Goal: Use online tool/utility: Utilize a website feature to perform a specific function

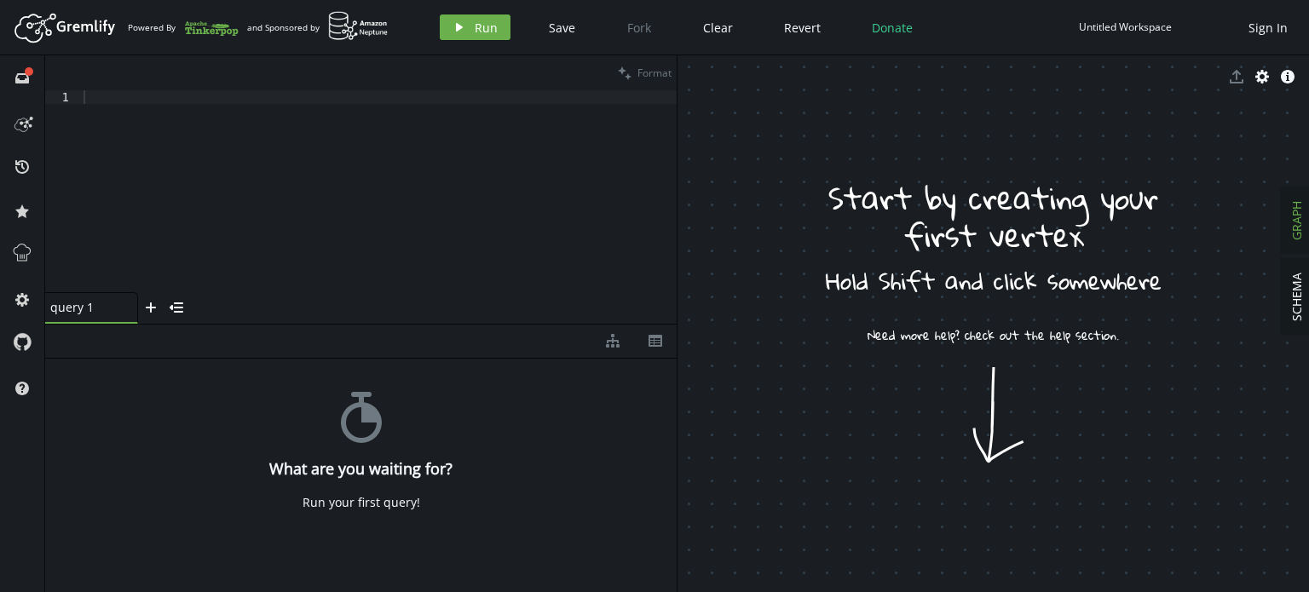
drag, startPoint x: 1226, startPoint y: 0, endPoint x: 1172, endPoint y: 378, distance: 381.4
click at [457, 221] on div at bounding box center [378, 204] width 597 height 229
click at [333, 165] on div at bounding box center [378, 204] width 597 height 229
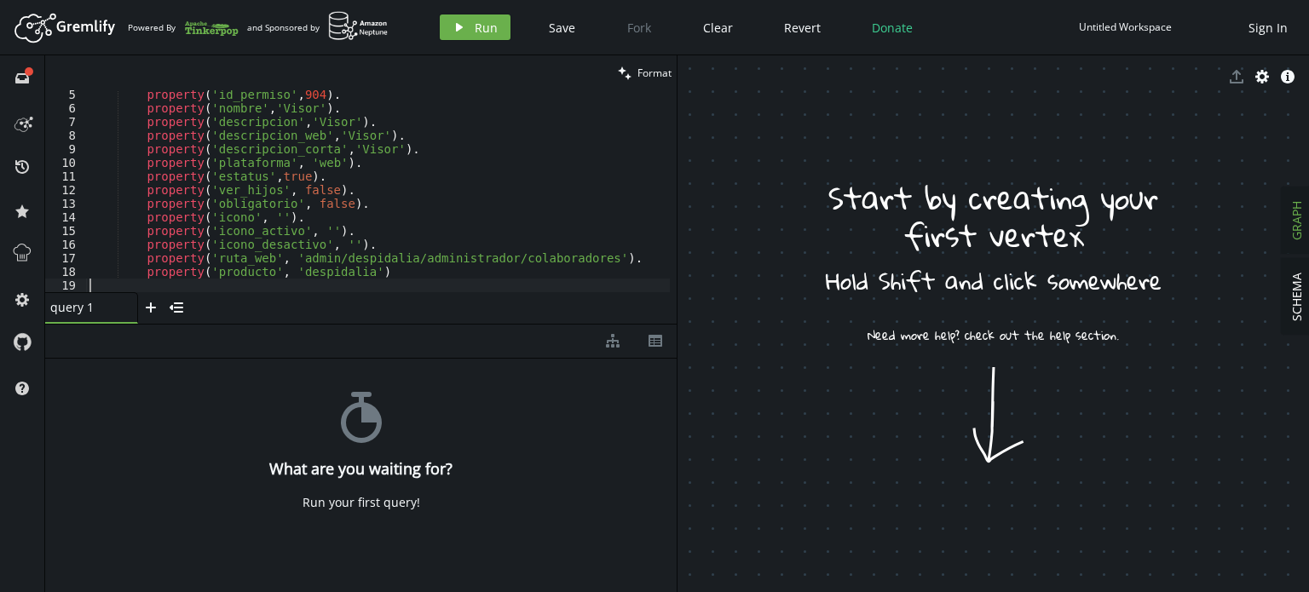
scroll to position [57, 0]
click at [460, 34] on button "play Run" at bounding box center [475, 27] width 71 height 26
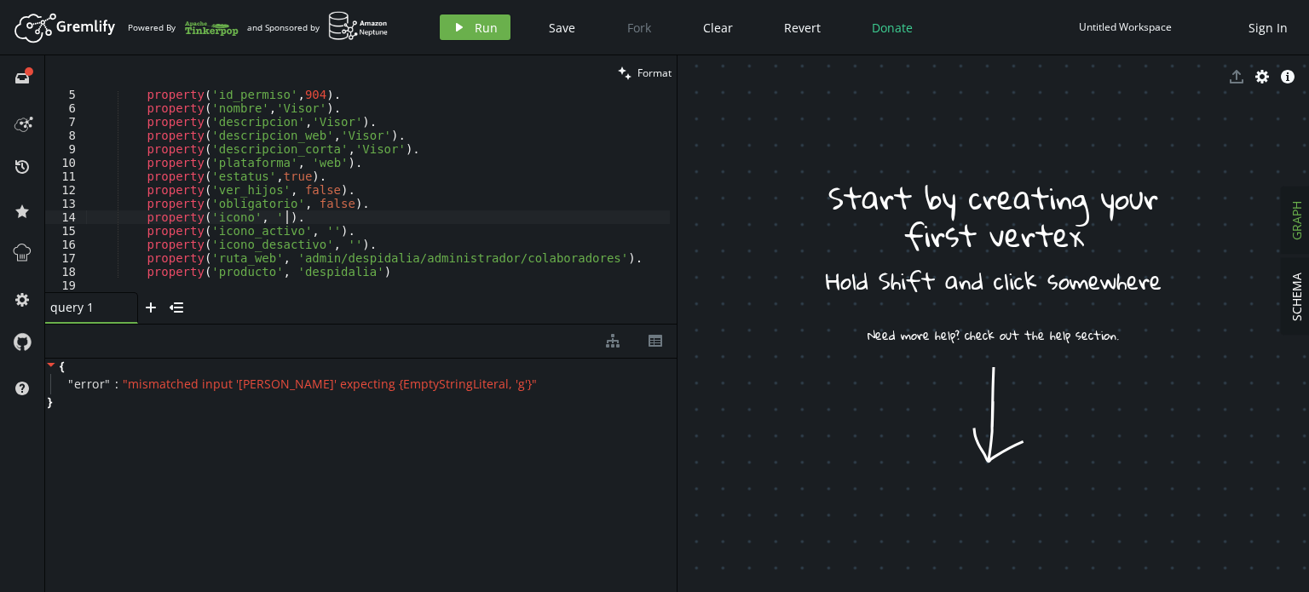
click at [382, 212] on div "property ( 'id_permiso' , 904 ) . property ( 'nombre' , 'Visor' ) . property ( …" at bounding box center [378, 202] width 584 height 229
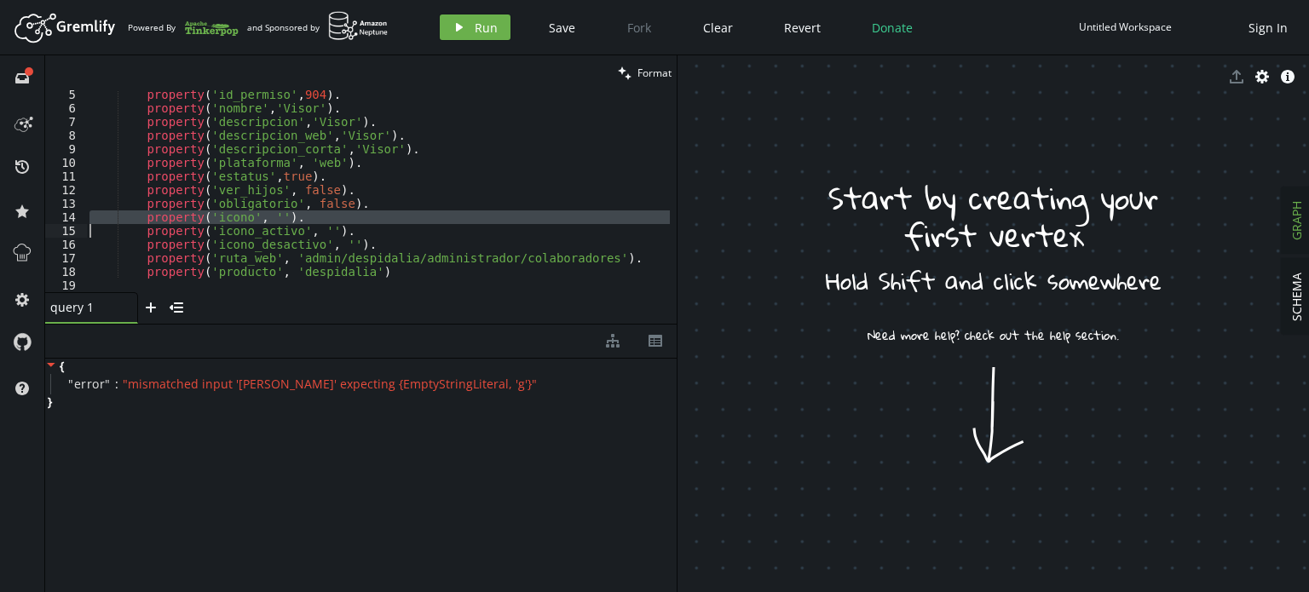
click at [382, 212] on div "property ( 'id_permiso' , 904 ) . property ( 'nombre' , 'Visor' ) . property ( …" at bounding box center [378, 202] width 584 height 229
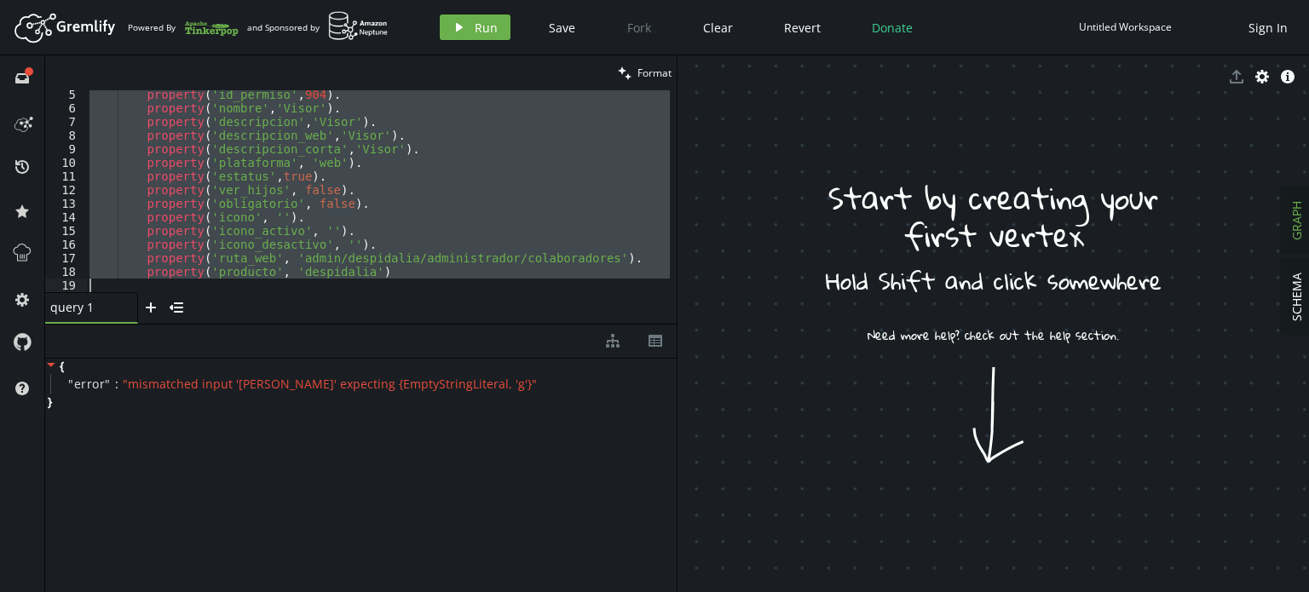
click at [382, 212] on div "property ( 'id_permiso' , 904 ) . property ( 'nombre' , 'Visor' ) . property ( …" at bounding box center [378, 202] width 584 height 229
type textarea "property('producto', 'despidalia')"
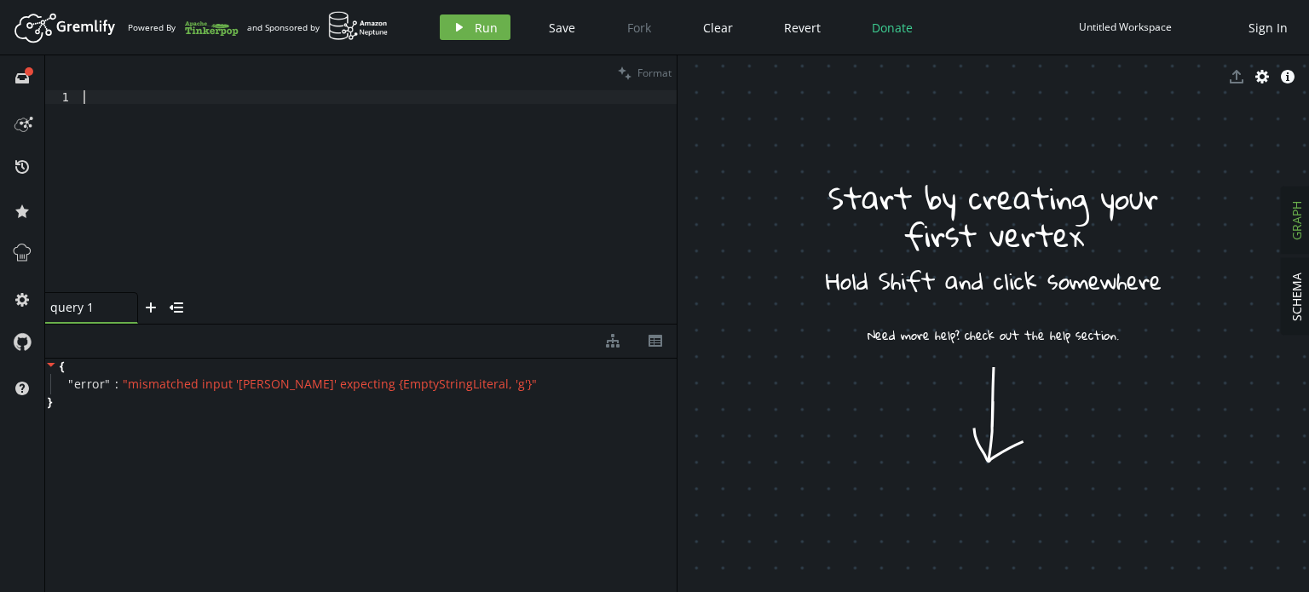
click at [276, 137] on div at bounding box center [378, 204] width 597 height 229
paste textarea "property('producto', 'despidalia')"
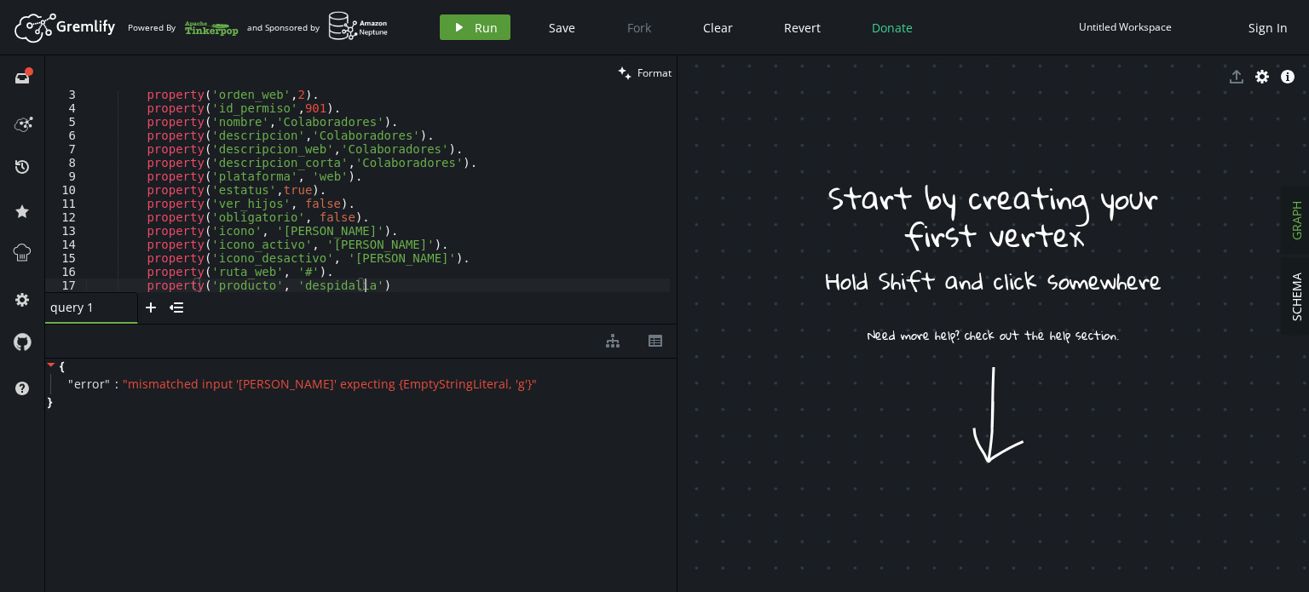
click at [475, 31] on span "Run" at bounding box center [486, 28] width 23 height 16
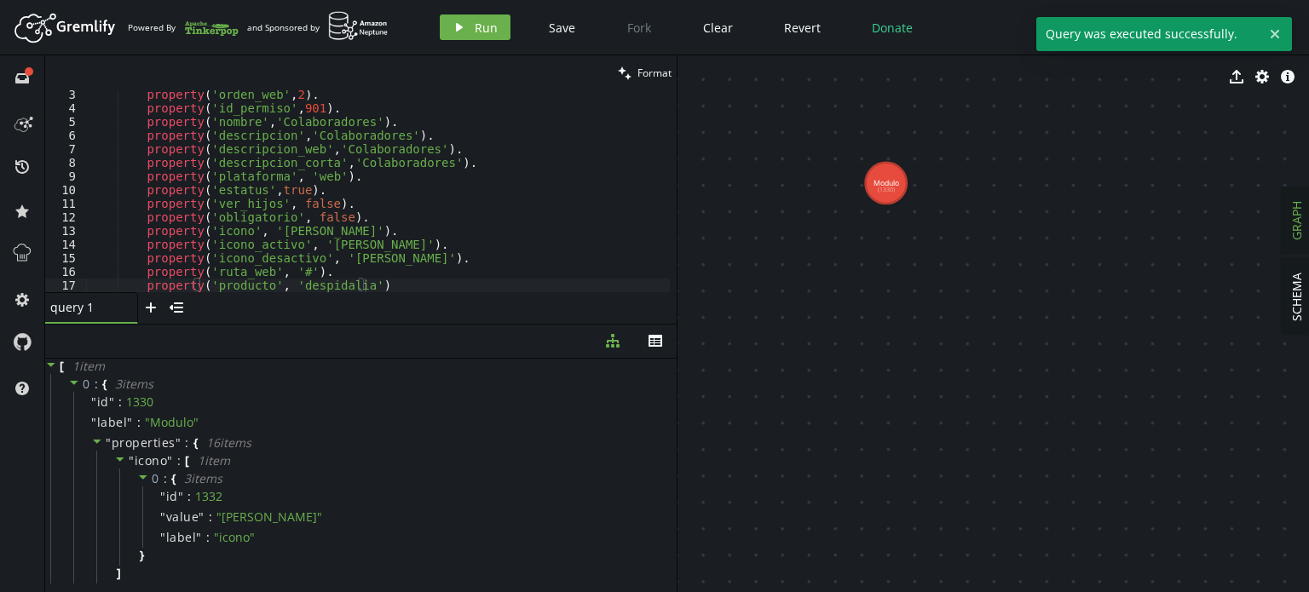
drag, startPoint x: 824, startPoint y: 173, endPoint x: 1034, endPoint y: 308, distance: 249.6
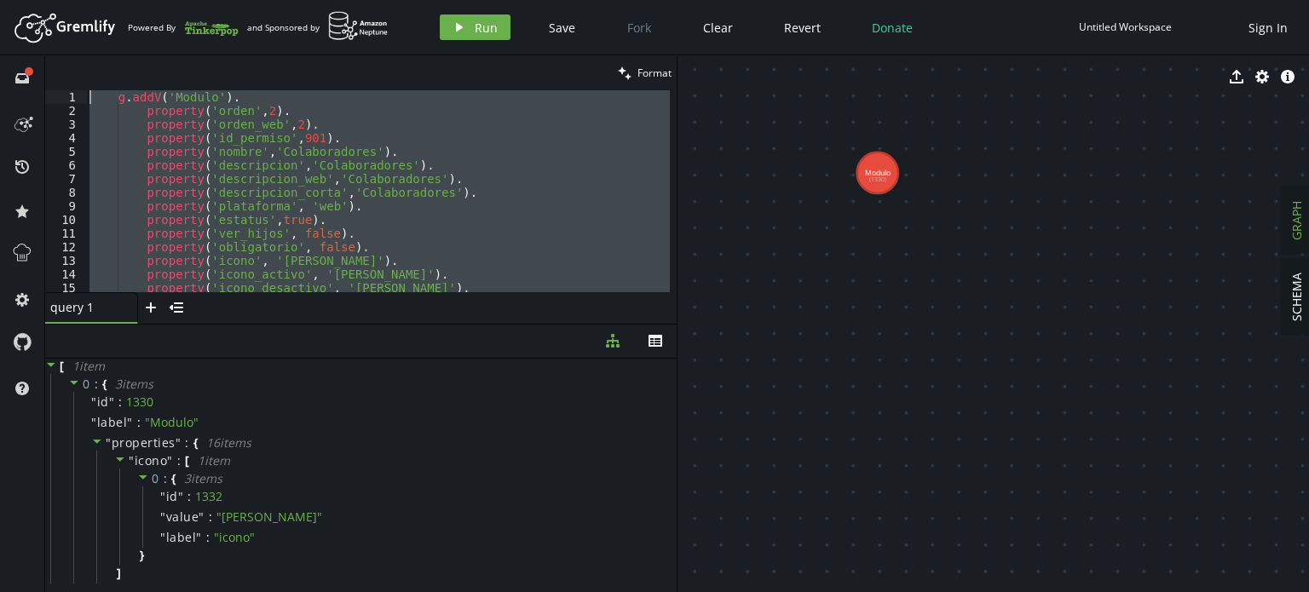
scroll to position [0, 0]
drag, startPoint x: 387, startPoint y: 285, endPoint x: 0, endPoint y: -8, distance: 485.4
click at [0, 0] on html "Artboard Created with Sketch. Powered By and Sponsored by play Run Save Fork Cl…" at bounding box center [654, 296] width 1309 height 592
paste textarea "property('producto', 'despidalia')"
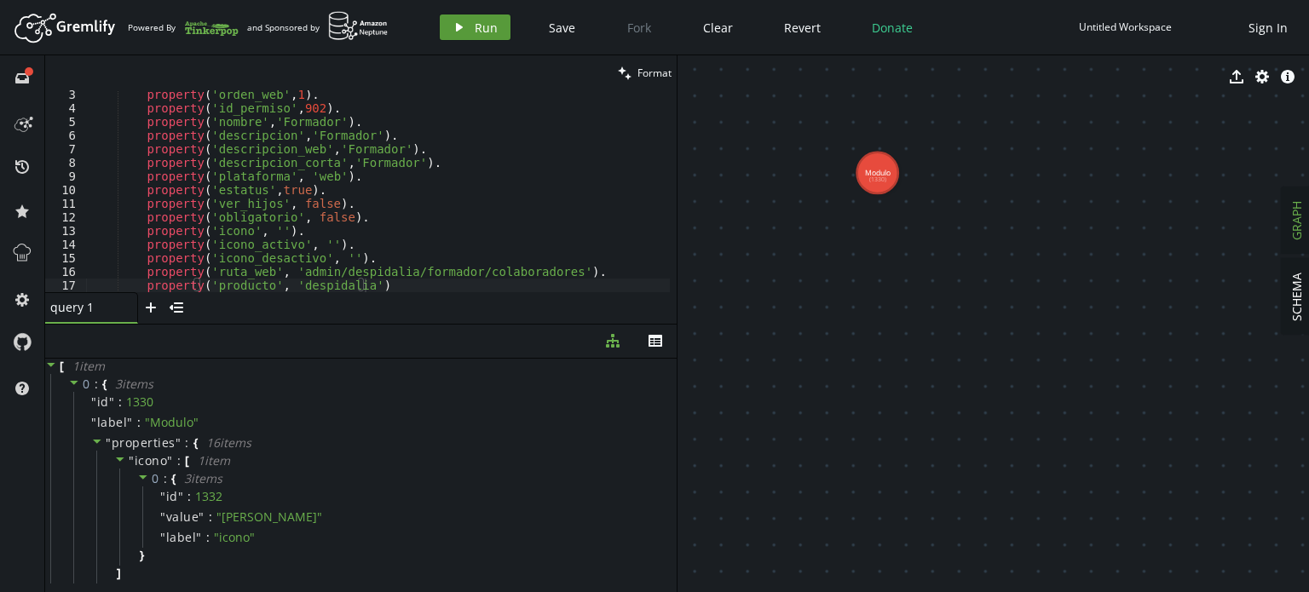
click at [466, 30] on button "play Run" at bounding box center [475, 27] width 71 height 26
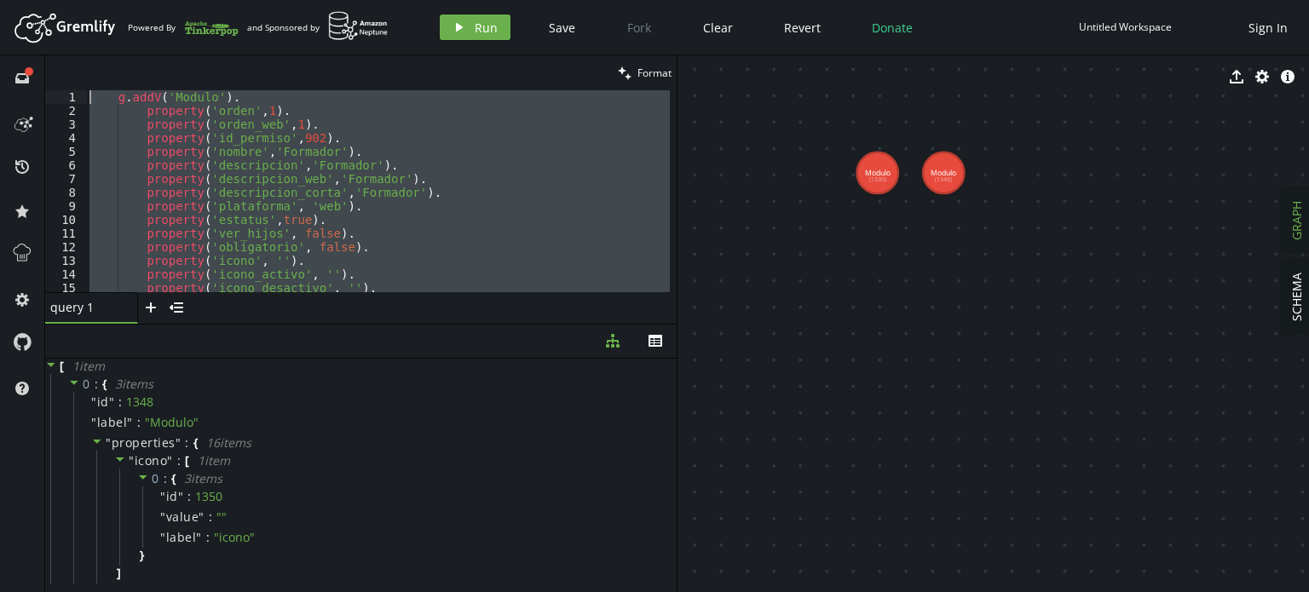
scroll to position [0, 0]
drag, startPoint x: 432, startPoint y: 284, endPoint x: 0, endPoint y: -8, distance: 521.2
click at [0, 0] on html "Artboard Created with Sketch. Powered By and Sponsored by play Run Save Fork Cl…" at bounding box center [654, 296] width 1309 height 592
type textarea "g.addV('Modulo'). property('orden',1)."
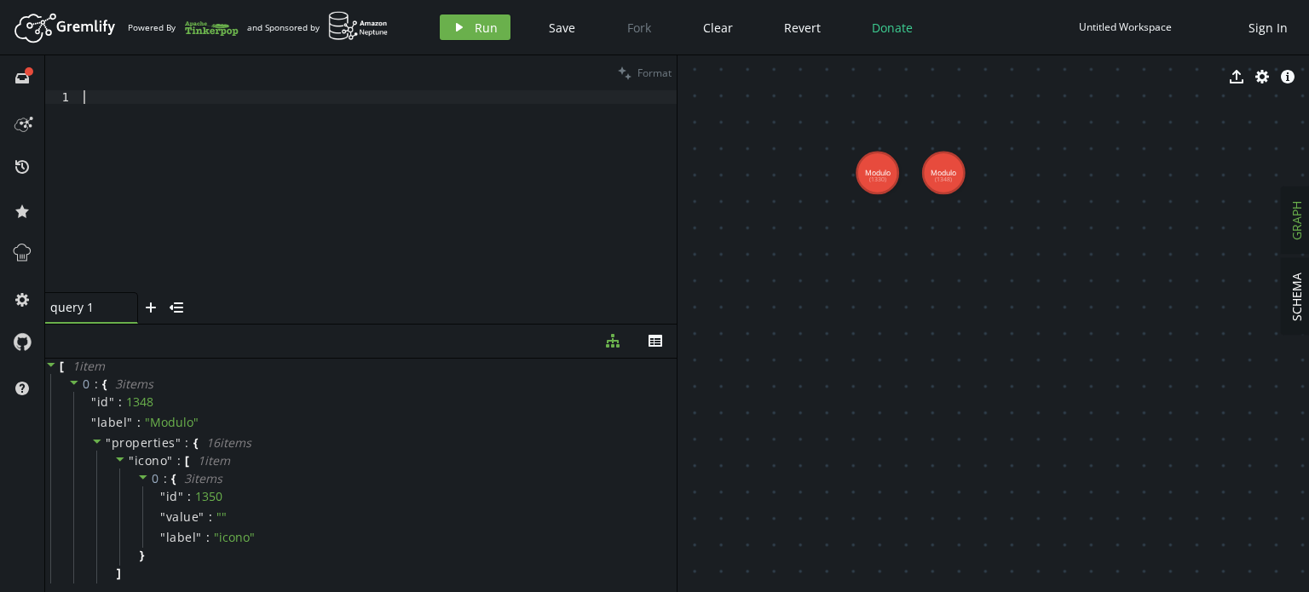
paste textarea "property('producto', 'despidalia')"
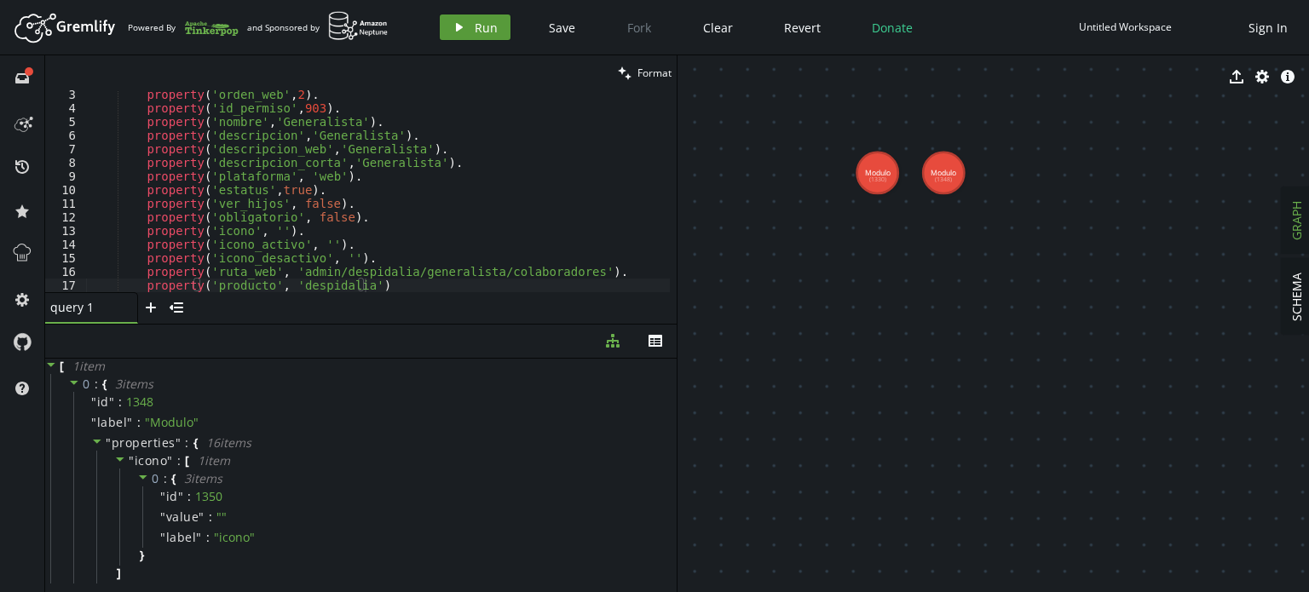
click at [491, 26] on span "Run" at bounding box center [486, 28] width 23 height 16
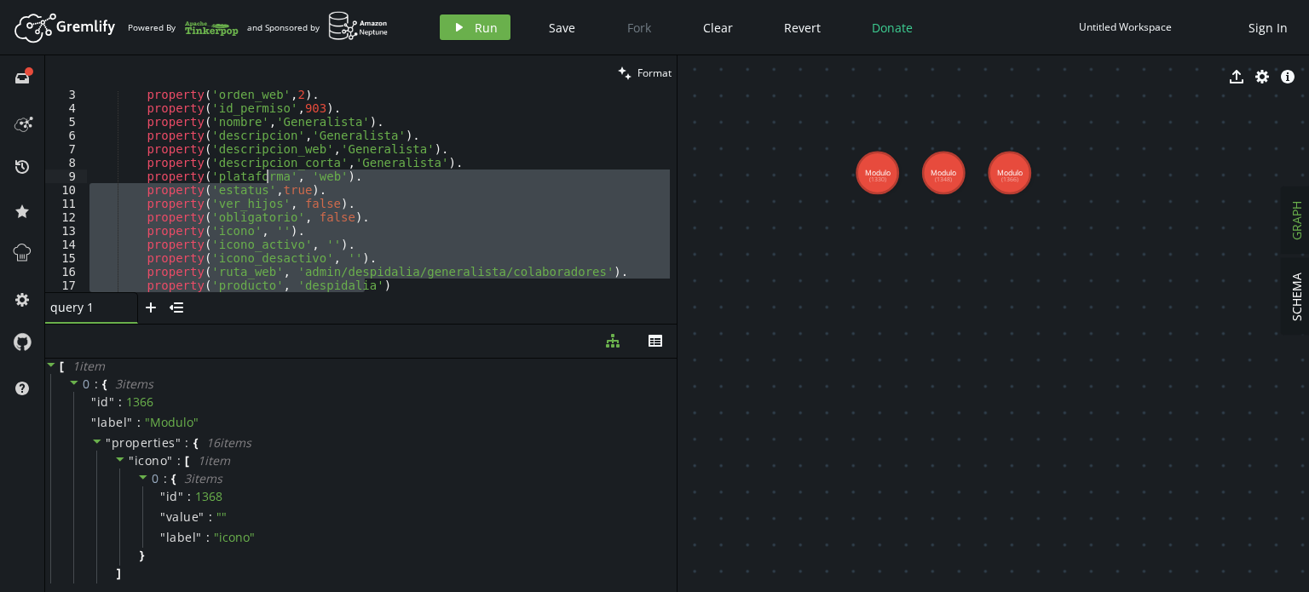
scroll to position [0, 0]
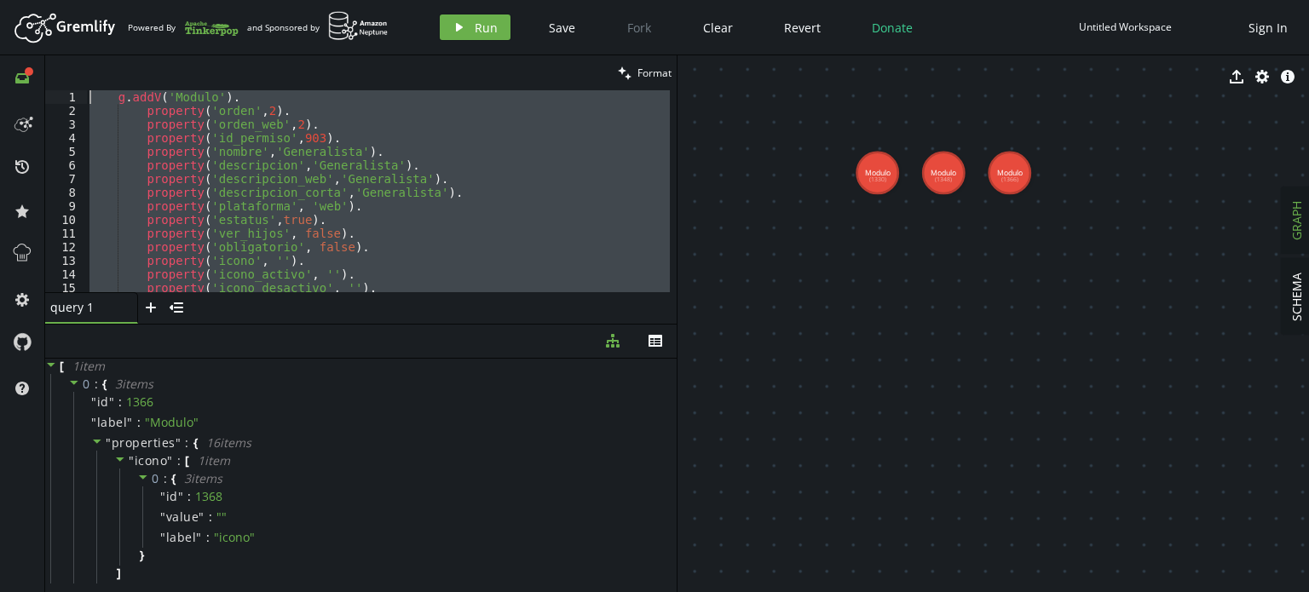
drag, startPoint x: 389, startPoint y: 289, endPoint x: 28, endPoint y: 72, distance: 420.9
click at [28, 72] on div "full-circle inbox history star cog help clean Format property('producto', 'desp…" at bounding box center [654, 323] width 1309 height 537
type textarea "g.addV('Modulo'). property('orden',2)."
paste textarea
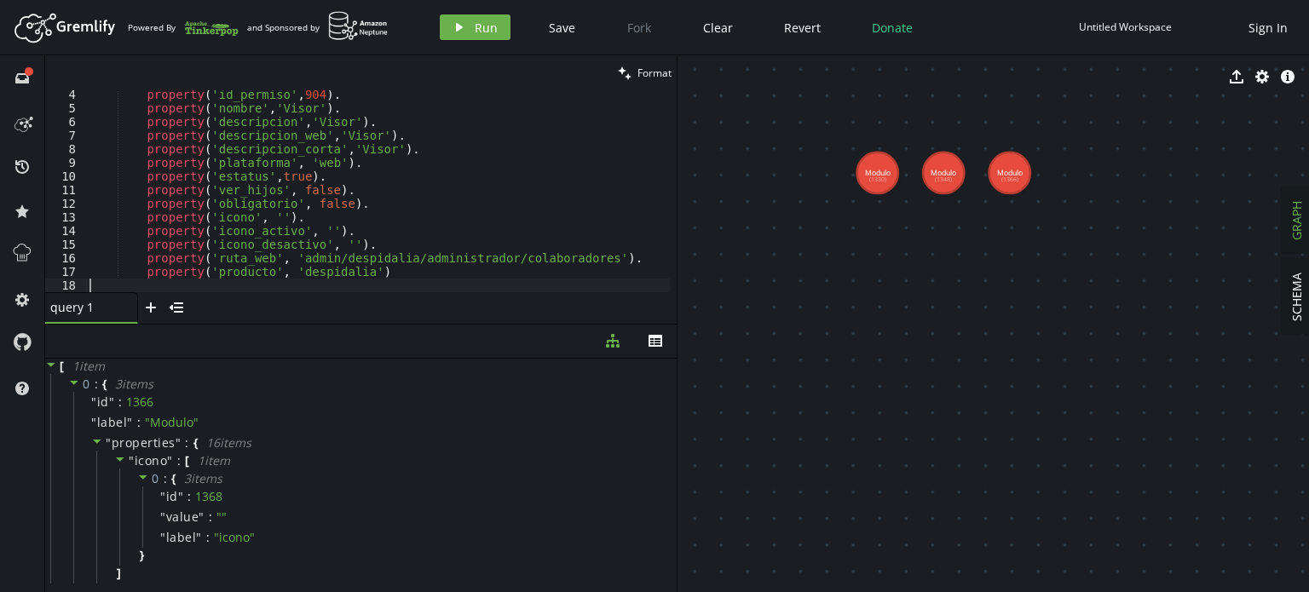
scroll to position [43, 0]
click at [491, 28] on span "Run" at bounding box center [486, 28] width 23 height 16
click at [385, 212] on div "property ( 'id_permiso' , 904 ) . property ( 'nombre' , 'Visor' ) . property ( …" at bounding box center [378, 202] width 584 height 229
type textarea "property('producto', 'despidalia')"
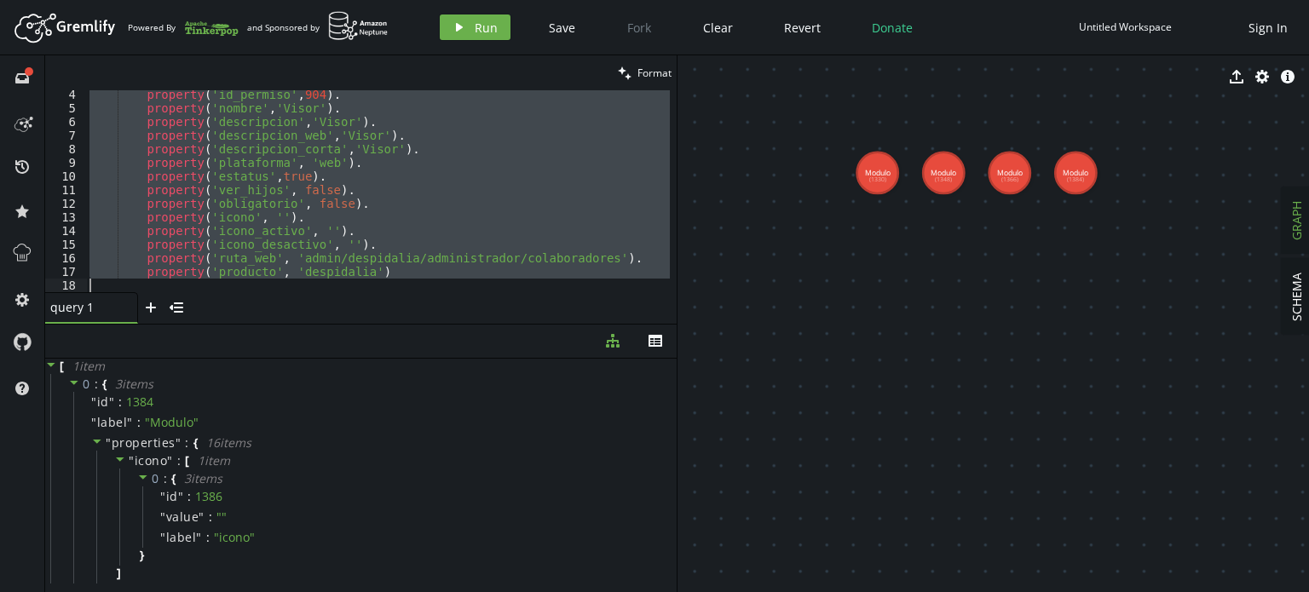
paste textarea
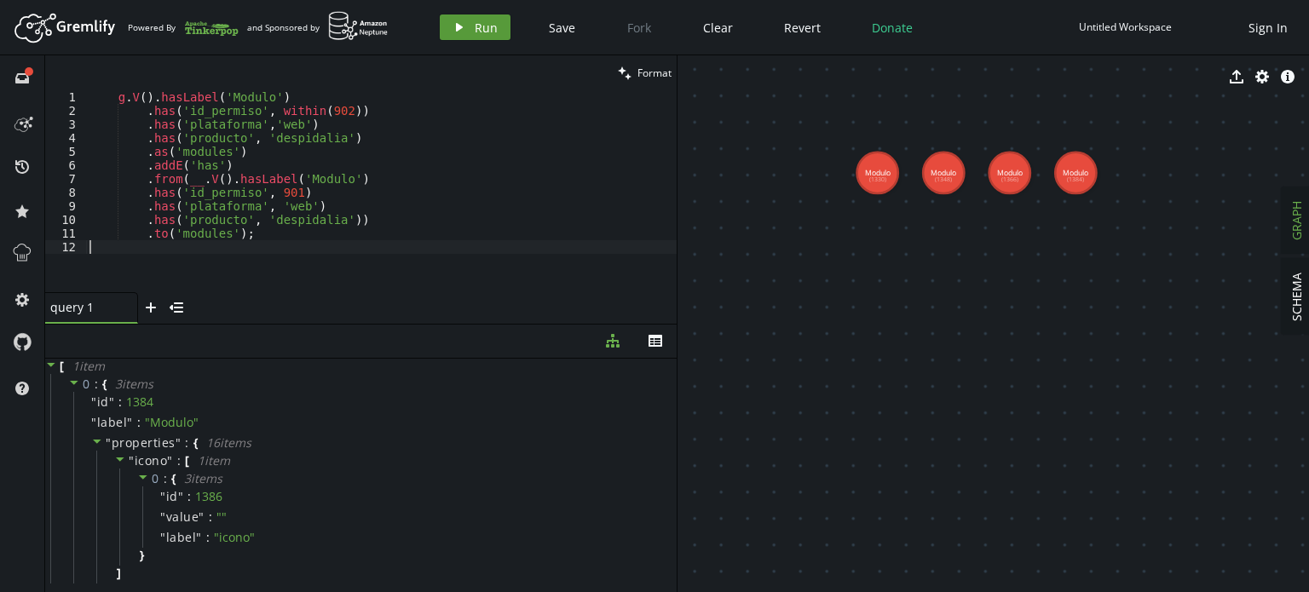
click at [481, 30] on span "Run" at bounding box center [486, 28] width 23 height 16
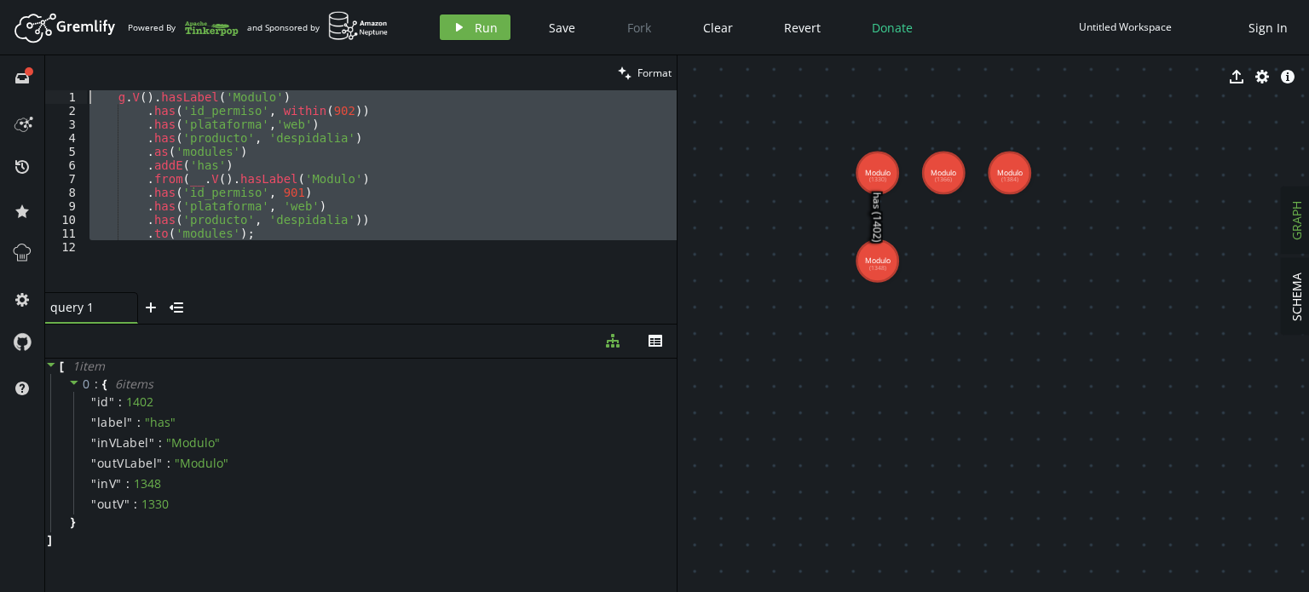
drag, startPoint x: 291, startPoint y: 249, endPoint x: 0, endPoint y: 64, distance: 345.2
click at [0, 64] on div "full-circle inbox history star cog help clean Format 1 2 3 4 5 6 7 8 9 10 11 12…" at bounding box center [654, 323] width 1309 height 537
paste textarea ".to('modules');"
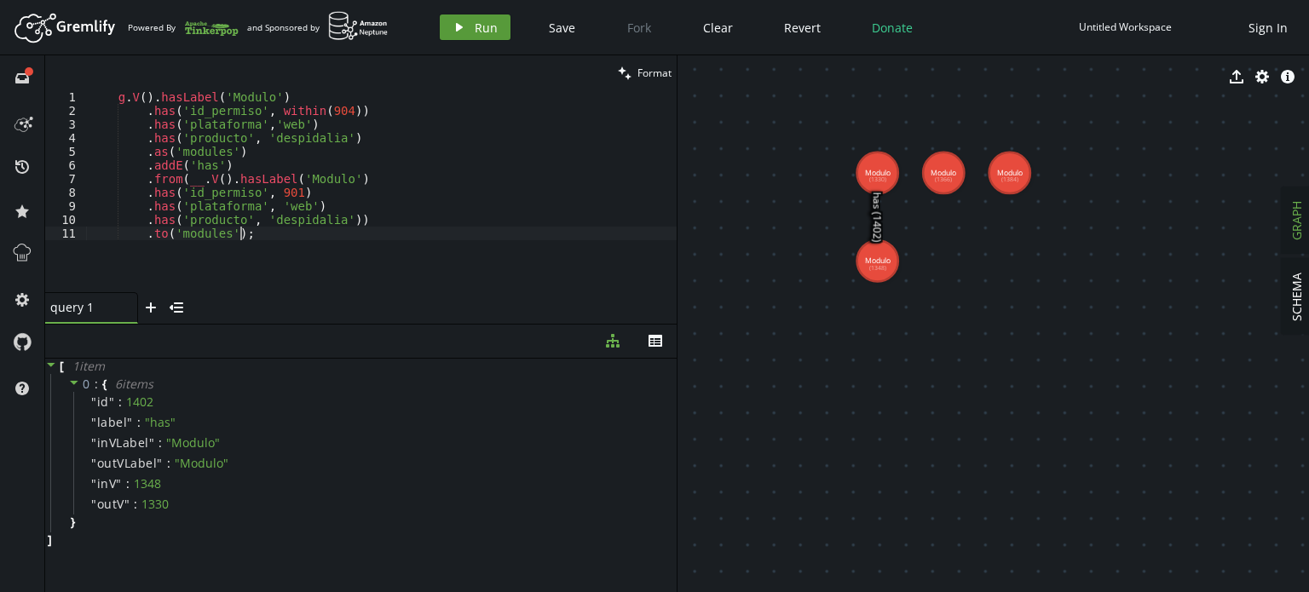
click at [461, 28] on icon "play" at bounding box center [460, 27] width 14 height 14
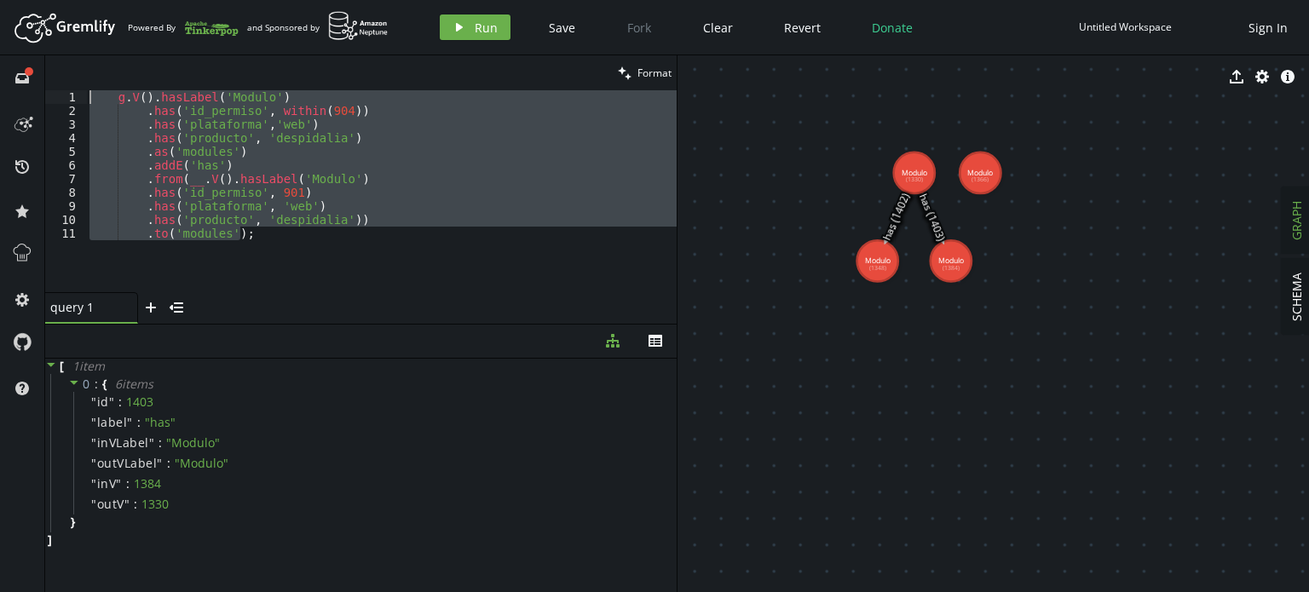
drag, startPoint x: 327, startPoint y: 248, endPoint x: 0, endPoint y: 58, distance: 378.4
click at [0, 58] on div "full-circle inbox history star cog help clean Format .to('modules'); 1 2 3 4 5 …" at bounding box center [654, 323] width 1309 height 537
paste textarea ".to('modules');"
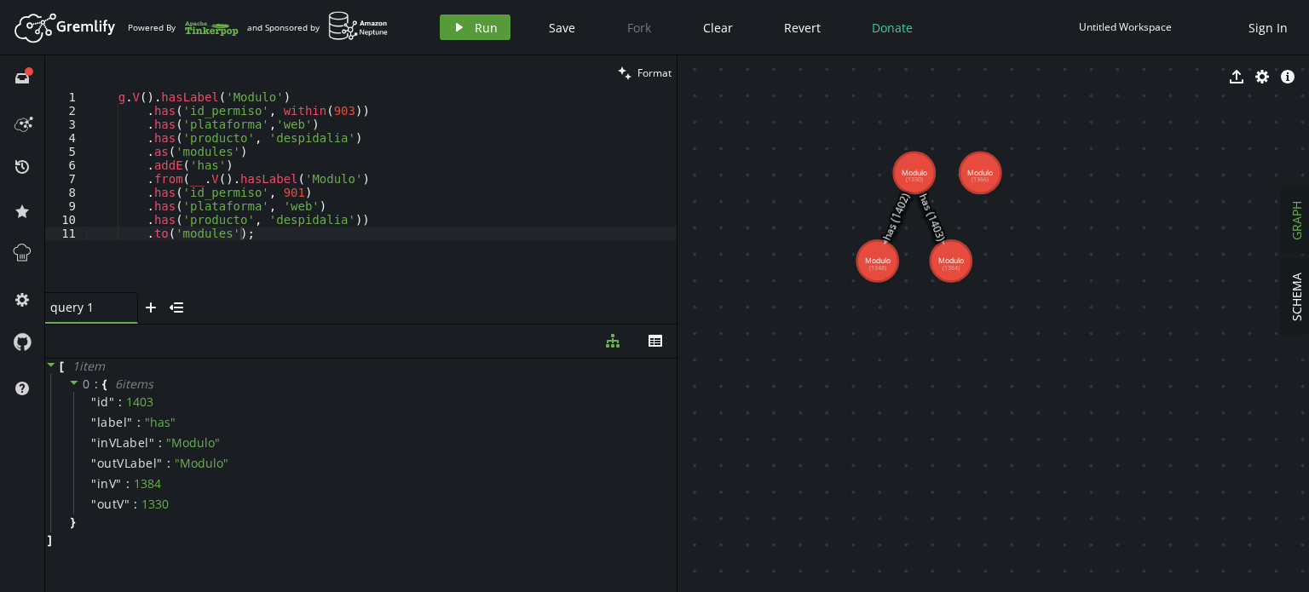
click at [470, 26] on button "play Run" at bounding box center [475, 27] width 71 height 26
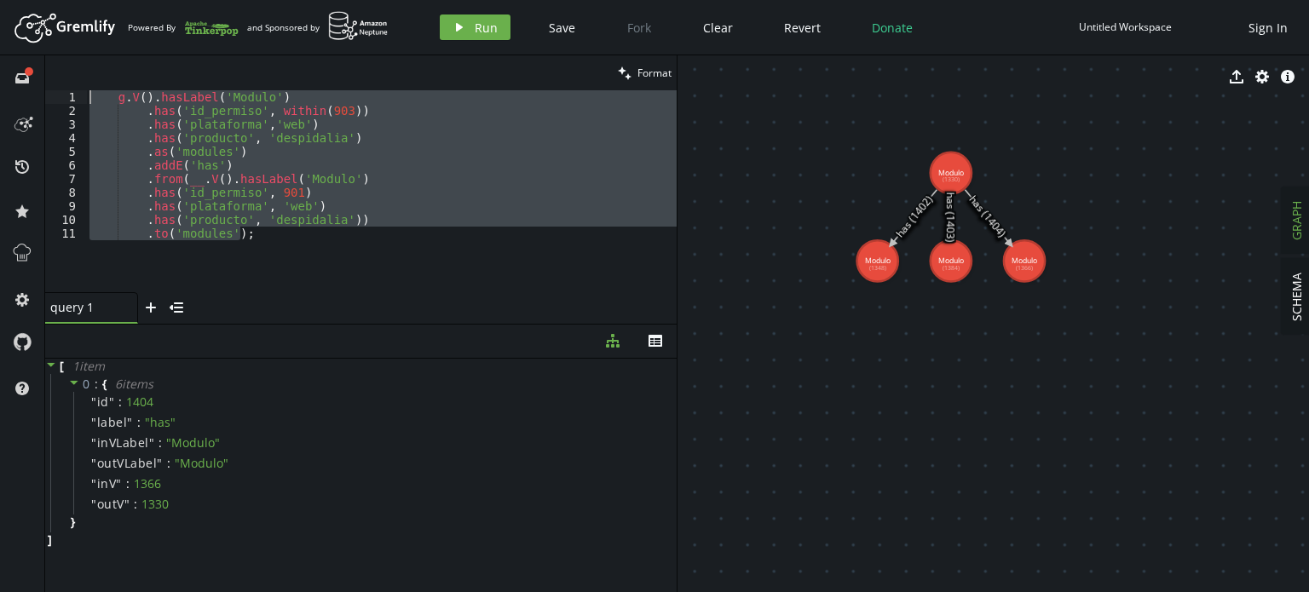
drag, startPoint x: 283, startPoint y: 237, endPoint x: 0, endPoint y: 20, distance: 356.8
click at [0, 20] on div "Artboard Created with Sketch. Powered By and Sponsored by play Run Save Fork Cl…" at bounding box center [654, 296] width 1309 height 592
paste textarea ").to('modules');"
type textarea ").to('modules');"
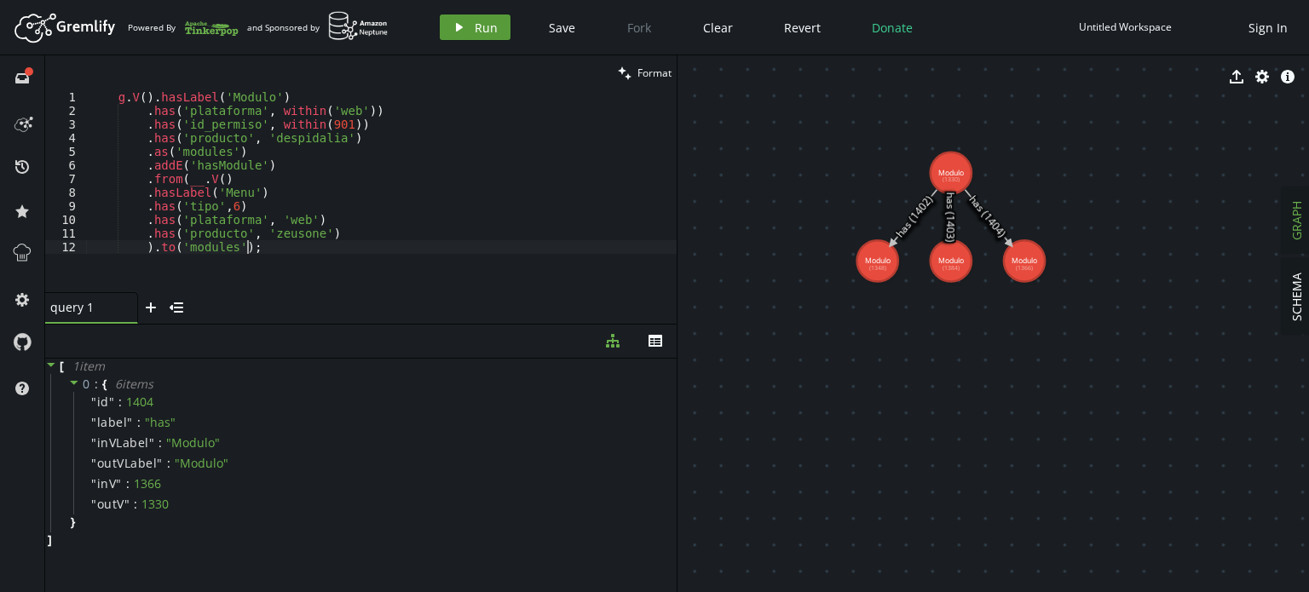
click at [456, 30] on icon "button" at bounding box center [459, 27] width 7 height 9
